Goal: Information Seeking & Learning: Check status

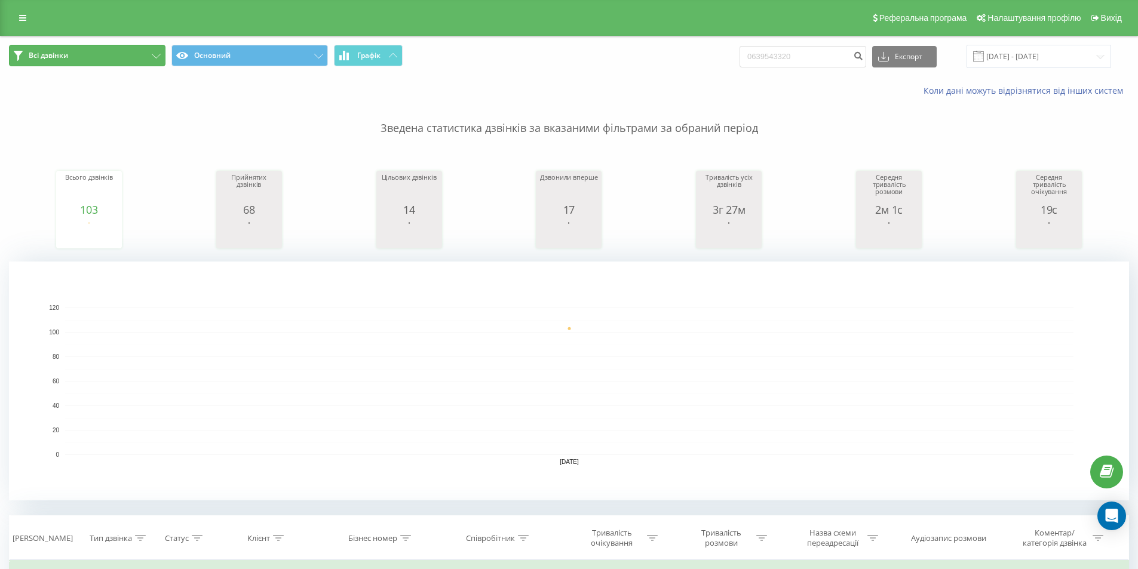
click at [96, 48] on button "Всі дзвінки" at bounding box center [87, 55] width 156 height 21
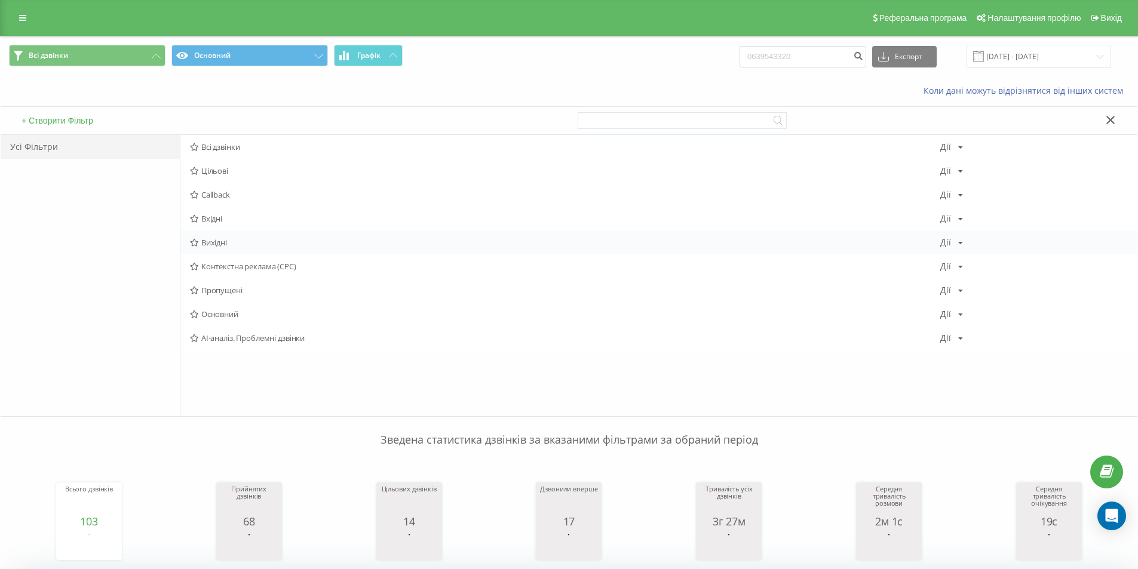
click at [238, 244] on span "Вихідні" at bounding box center [565, 242] width 750 height 8
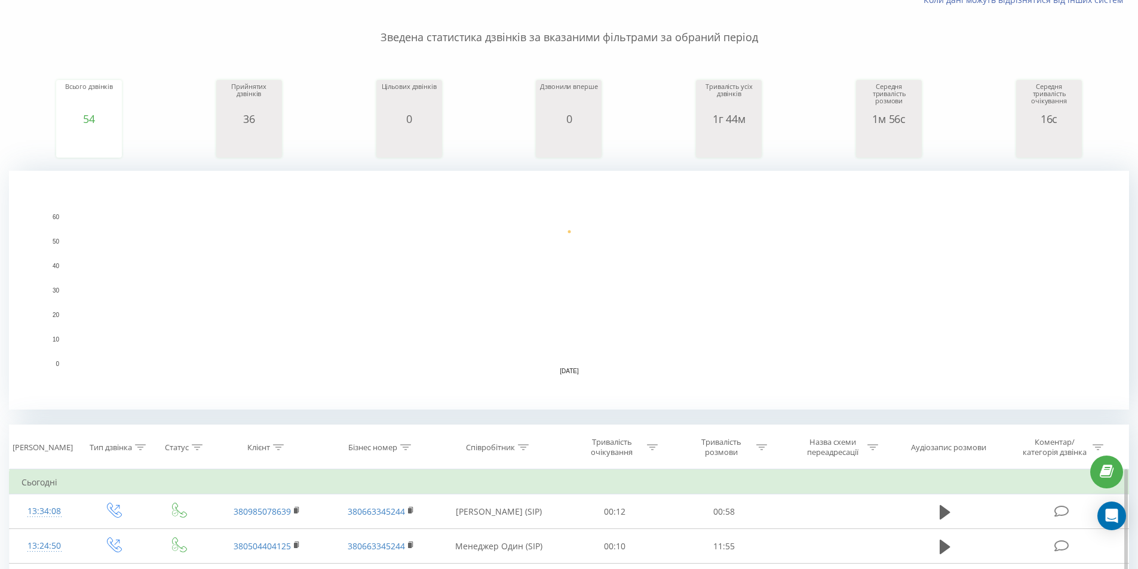
scroll to position [239, 0]
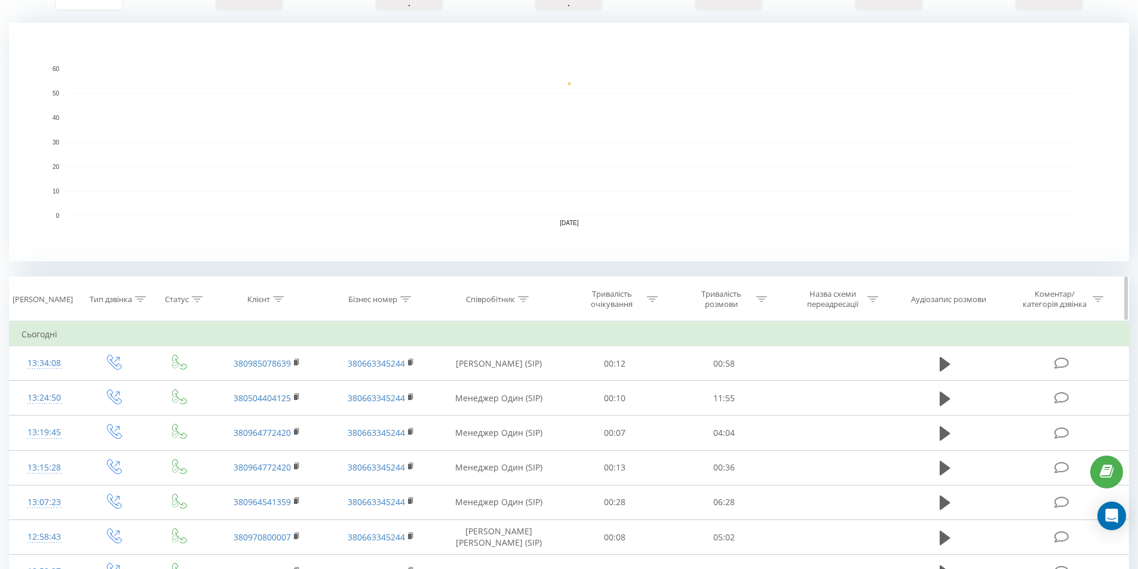
click at [525, 299] on icon at bounding box center [523, 299] width 11 height 6
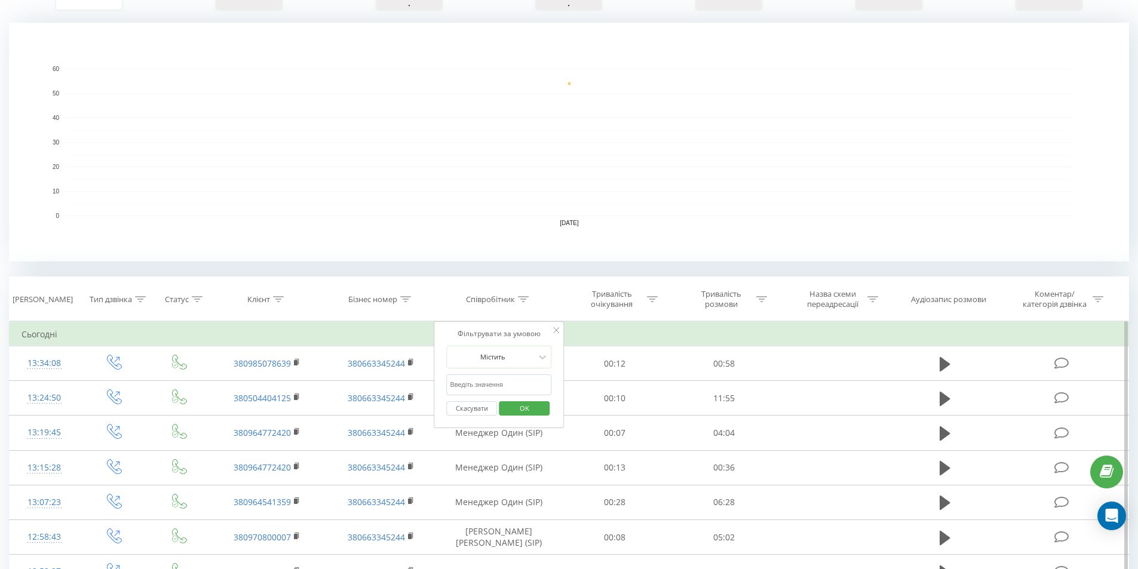
click at [497, 383] on input "text" at bounding box center [498, 384] width 105 height 21
type input "один"
drag, startPoint x: 532, startPoint y: 410, endPoint x: 544, endPoint y: 405, distance: 12.9
click at [533, 410] on span "OK" at bounding box center [524, 408] width 33 height 19
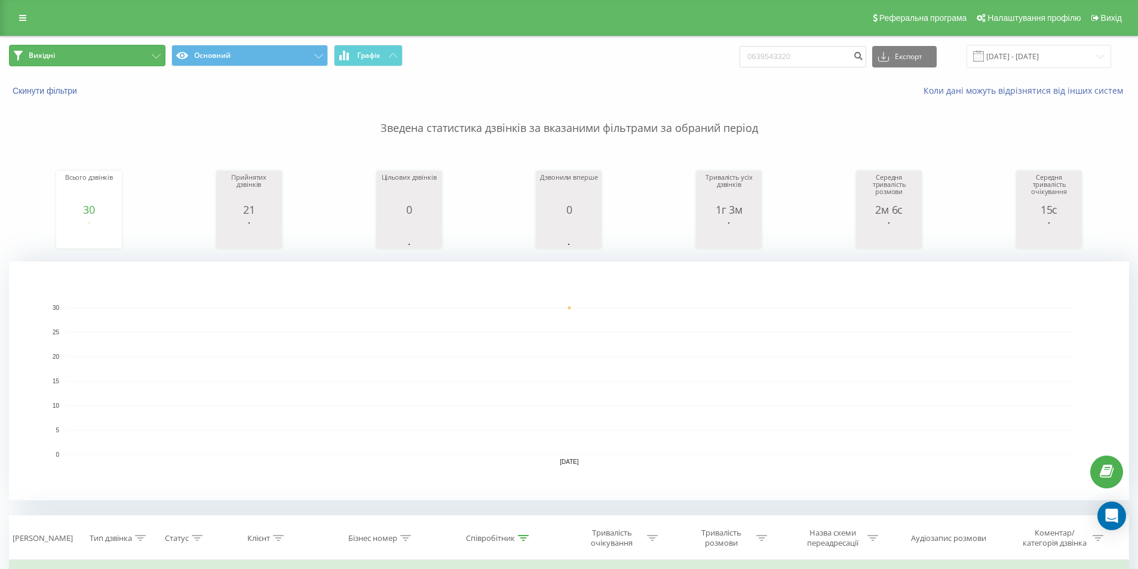
click at [106, 51] on button "Вихідні" at bounding box center [87, 55] width 156 height 21
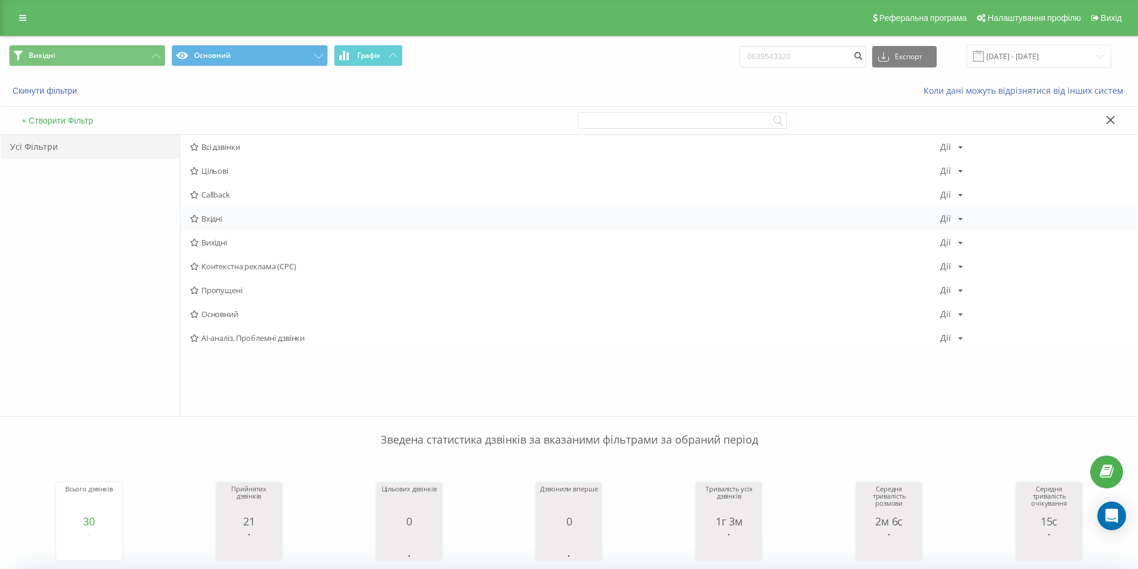
click at [222, 219] on span "Вхідні" at bounding box center [565, 218] width 750 height 8
